Goal: Obtain resource: Download file/media

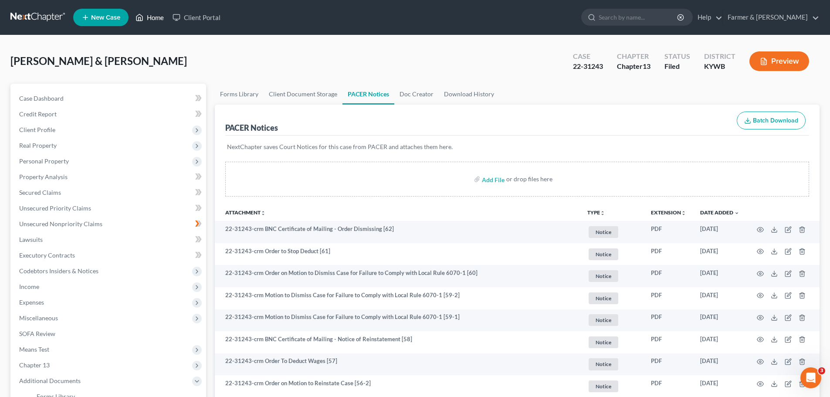
click at [162, 21] on link "Home" at bounding box center [149, 18] width 37 height 16
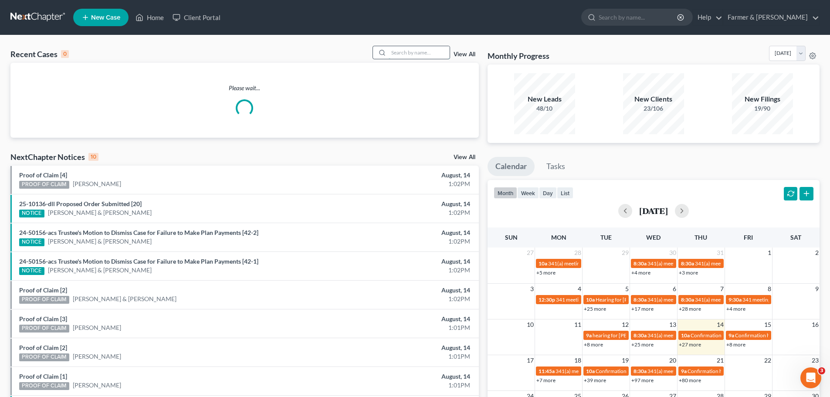
click at [397, 57] on input "search" at bounding box center [419, 52] width 61 height 13
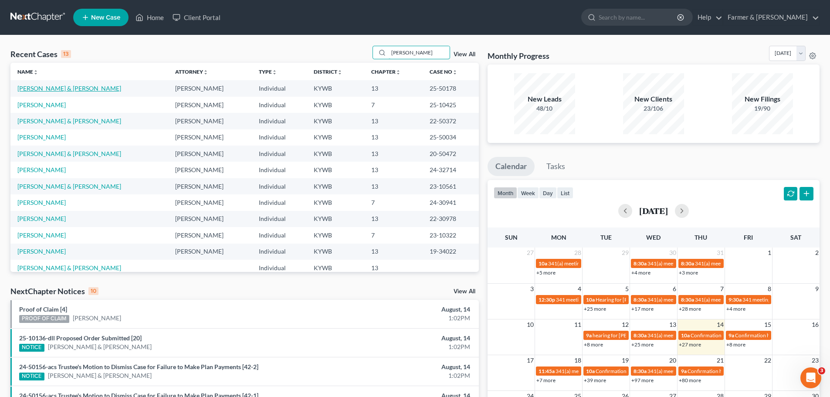
type input "[PERSON_NAME]"
click at [69, 88] on link "[PERSON_NAME] & [PERSON_NAME]" at bounding box center [69, 88] width 104 height 7
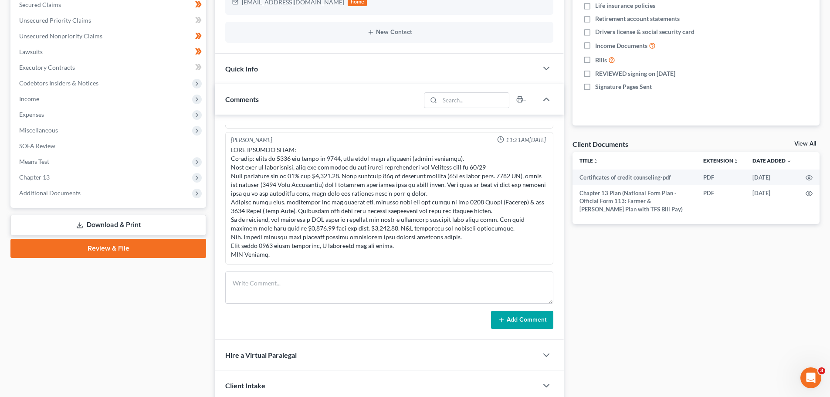
scroll to position [256, 0]
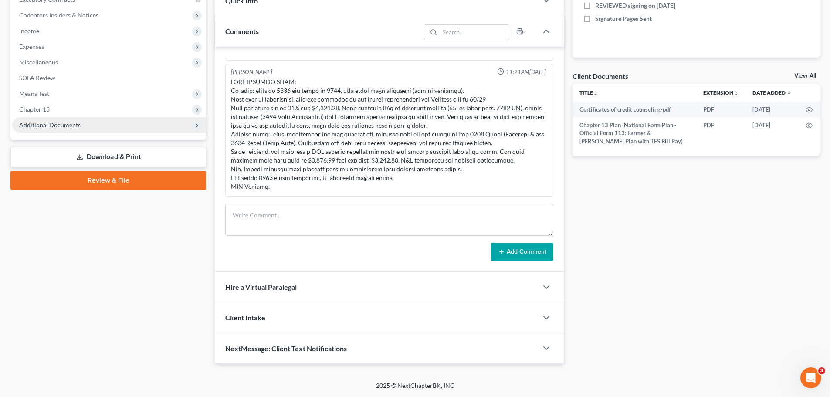
click at [58, 125] on span "Additional Documents" at bounding box center [49, 124] width 61 height 7
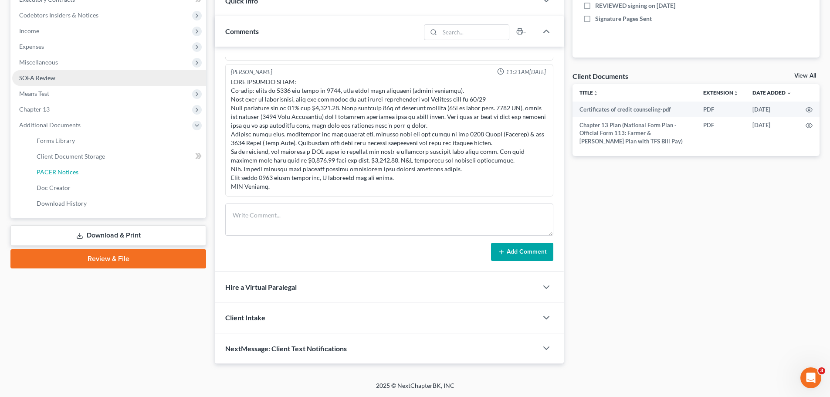
click at [63, 174] on span "PACER Notices" at bounding box center [58, 171] width 42 height 7
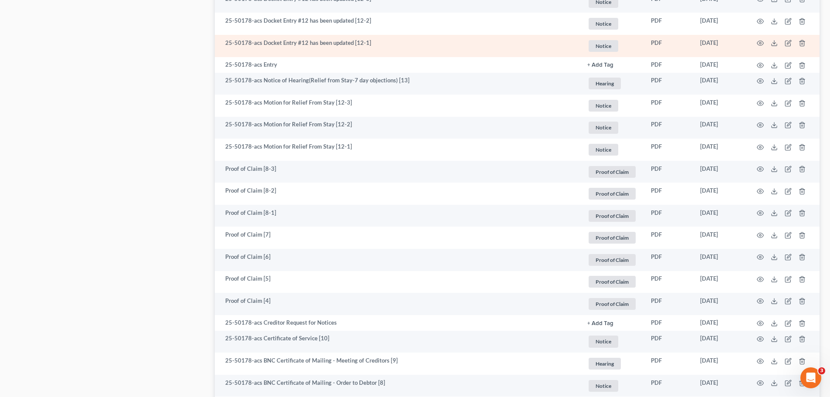
scroll to position [915, 0]
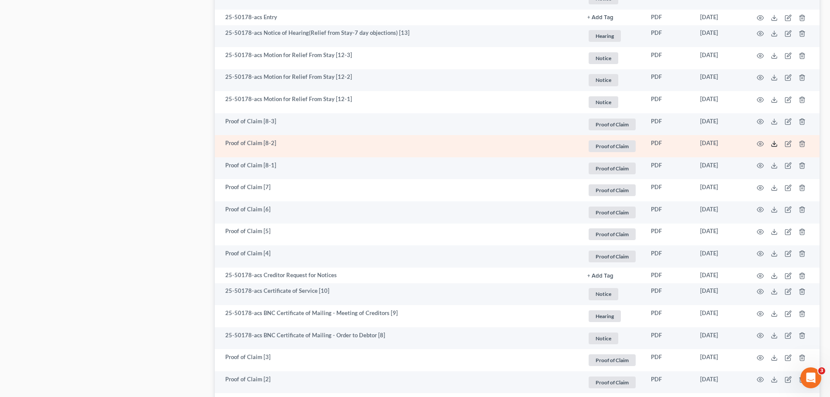
click at [775, 145] on icon at bounding box center [774, 143] width 7 height 7
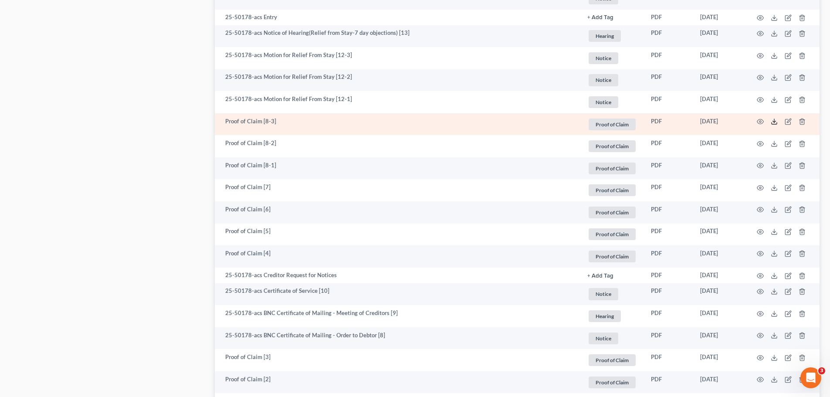
click at [773, 119] on icon at bounding box center [774, 121] width 7 height 7
